Goal: Information Seeking & Learning: Learn about a topic

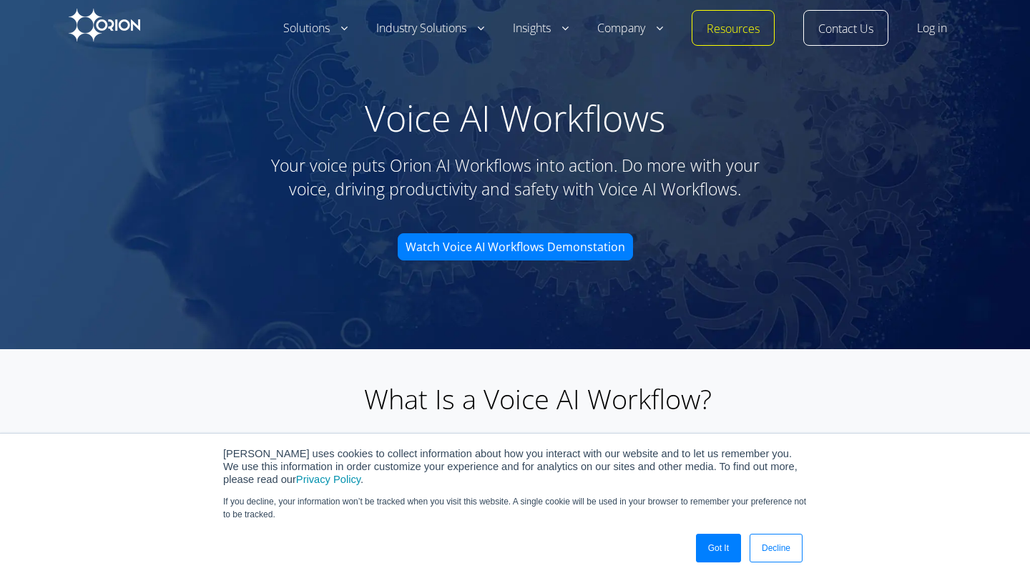
click at [706, 539] on link "Got It" at bounding box center [718, 548] width 45 height 29
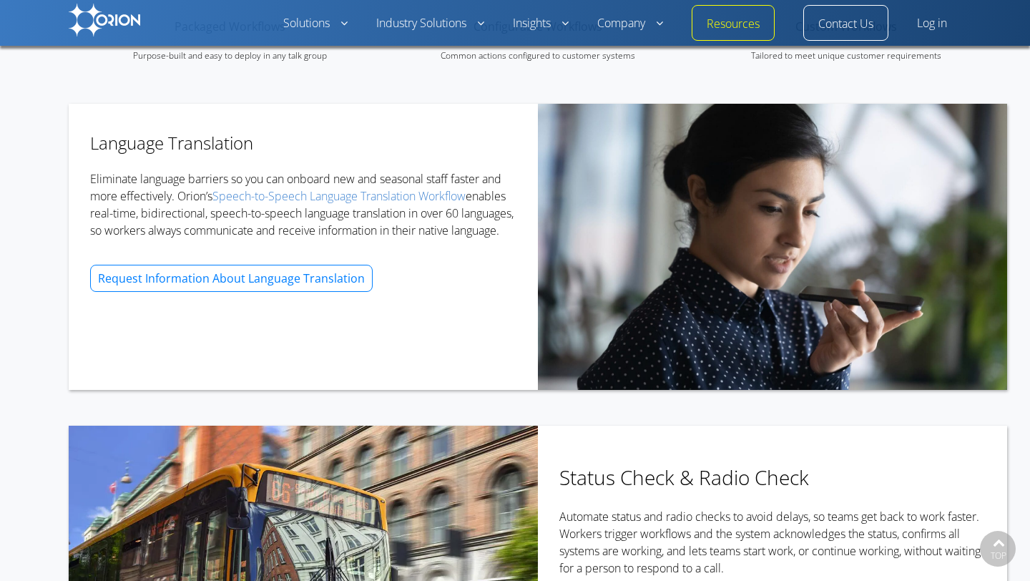
scroll to position [707, 0]
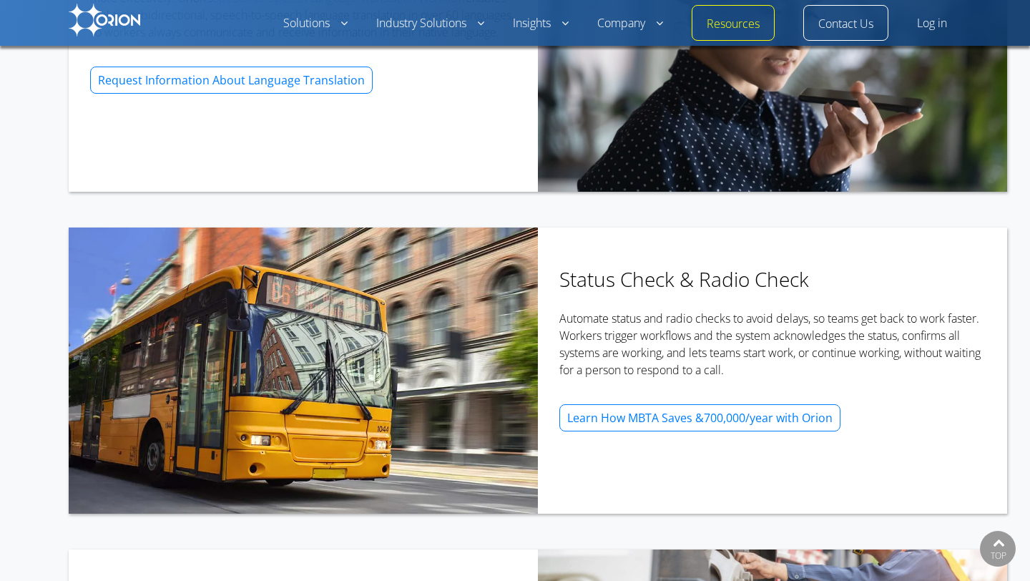
click at [127, 15] on img at bounding box center [105, 20] width 72 height 33
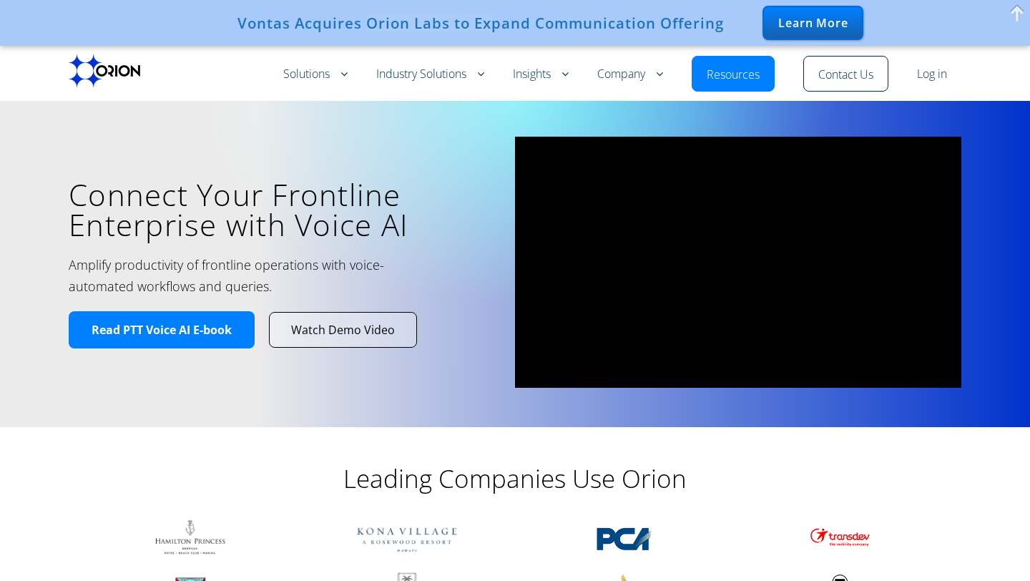
drag, startPoint x: 368, startPoint y: 23, endPoint x: 486, endPoint y: 22, distance: 118.0
click at [486, 22] on div "Vontas Acquires Orion Labs to Expand Communication Offering" at bounding box center [480, 22] width 486 height 17
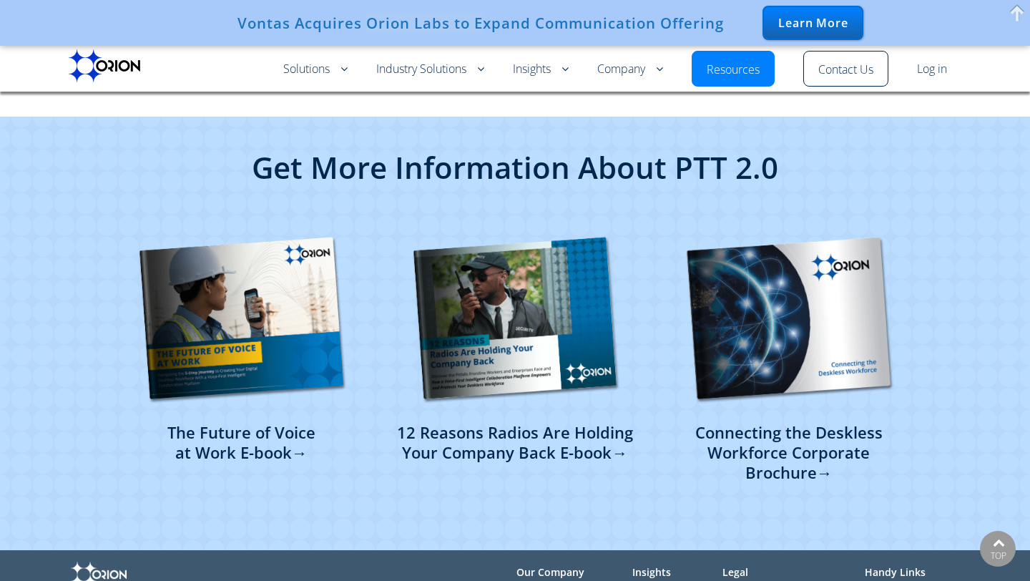
scroll to position [3517, 0]
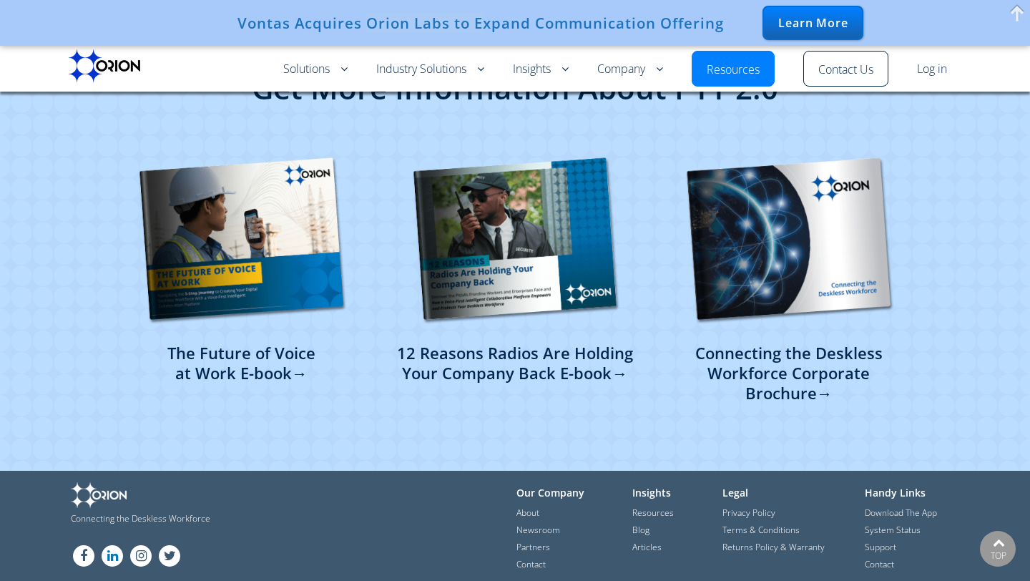
click at [109, 552] on link "LN" at bounding box center [112, 557] width 26 height 11
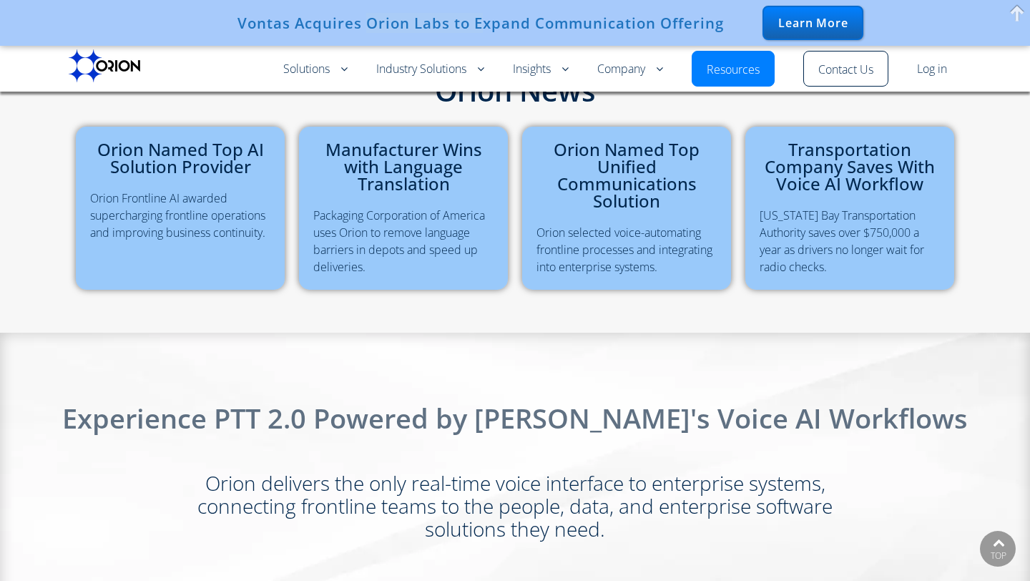
scroll to position [0, 0]
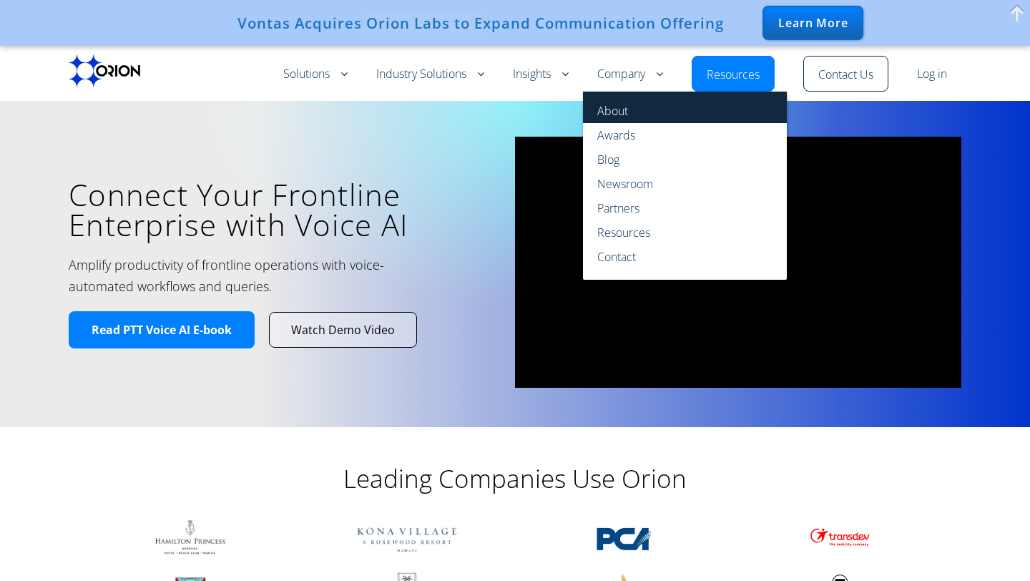
click at [615, 105] on link "About" at bounding box center [685, 107] width 204 height 31
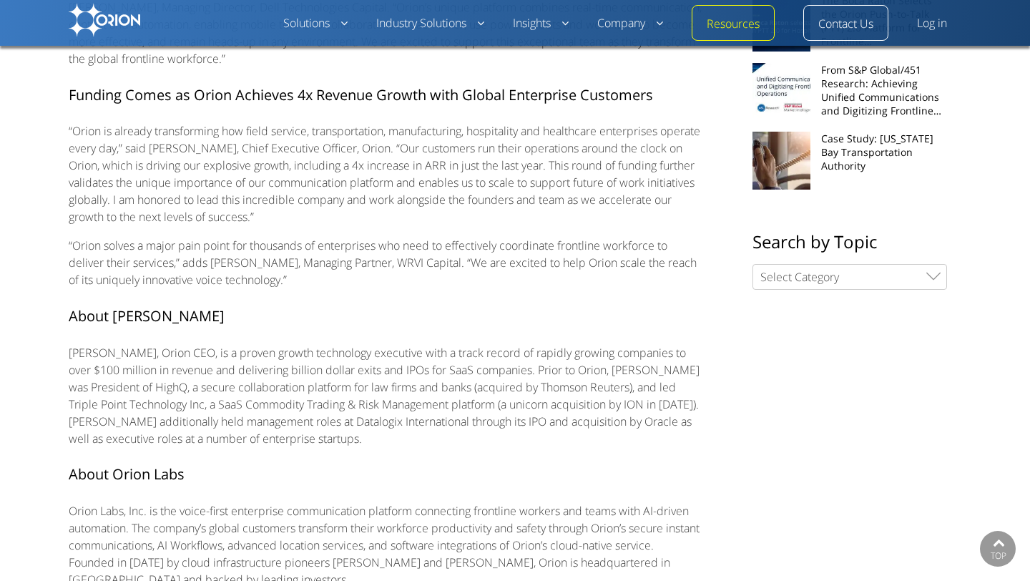
scroll to position [683, 0]
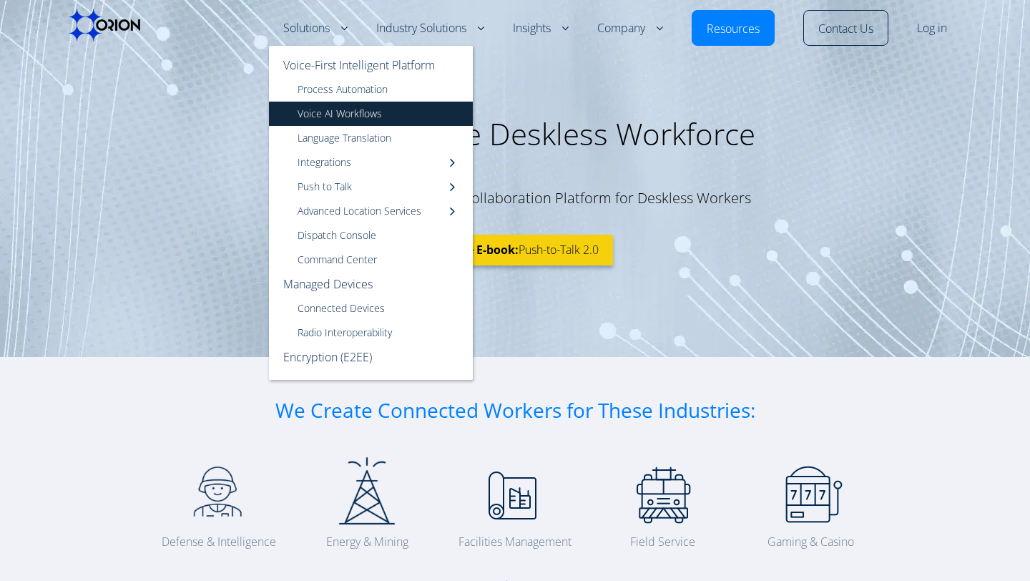
click at [349, 107] on link "Voice AI Workflows" at bounding box center [371, 114] width 204 height 24
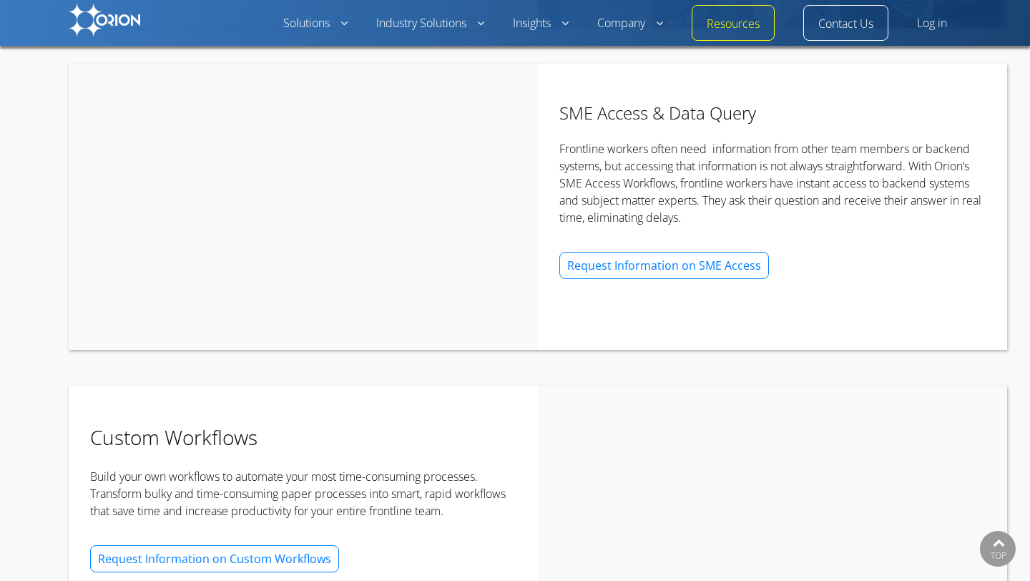
scroll to position [2198, 0]
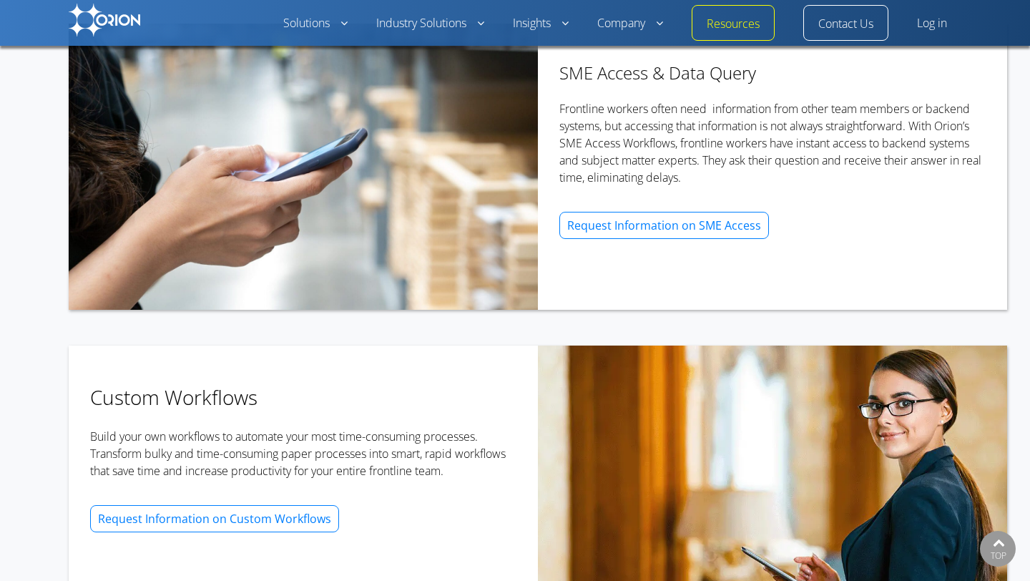
click at [94, 26] on img at bounding box center [105, 20] width 72 height 33
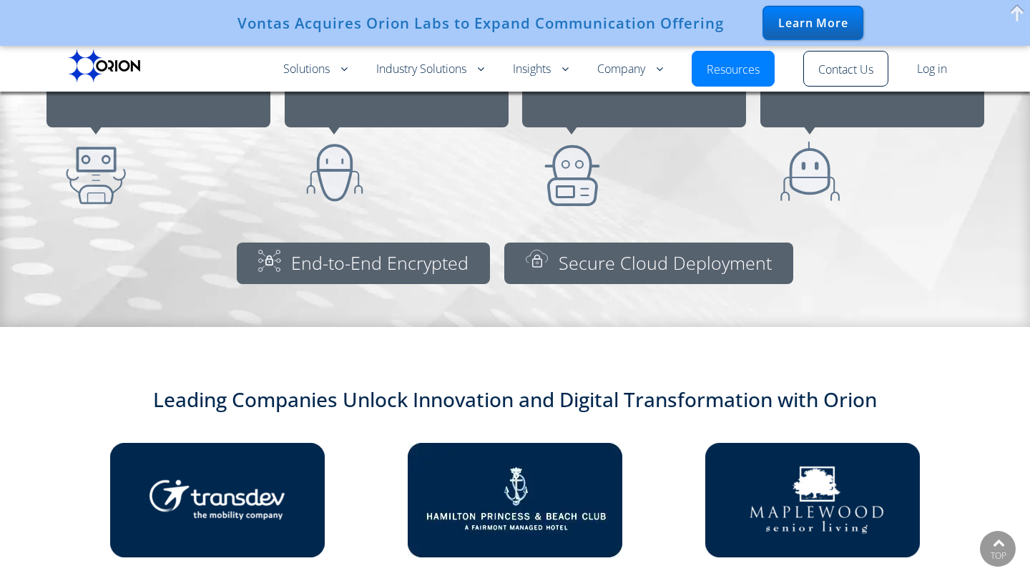
scroll to position [1255, 0]
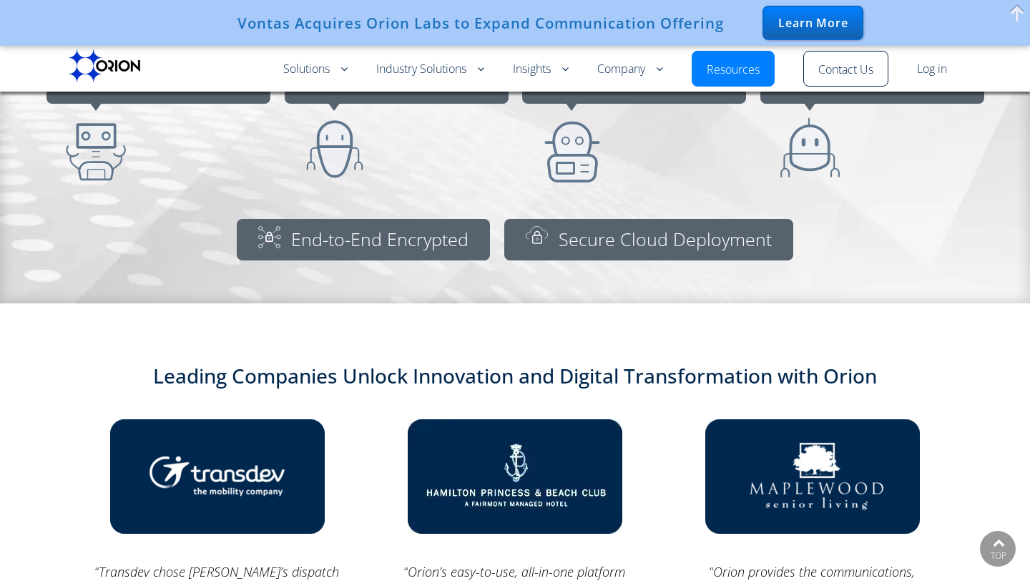
click at [276, 25] on div "Vontas Acquires Orion Labs to Expand Communication Offering" at bounding box center [480, 22] width 486 height 17
copy div "Vontas"
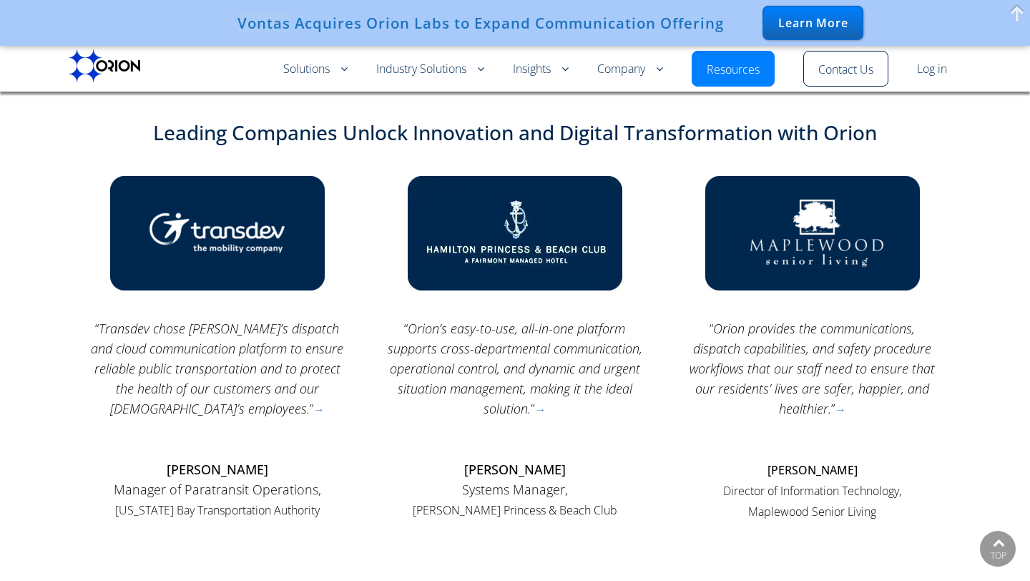
scroll to position [1534, 0]
